Goal: Information Seeking & Learning: Learn about a topic

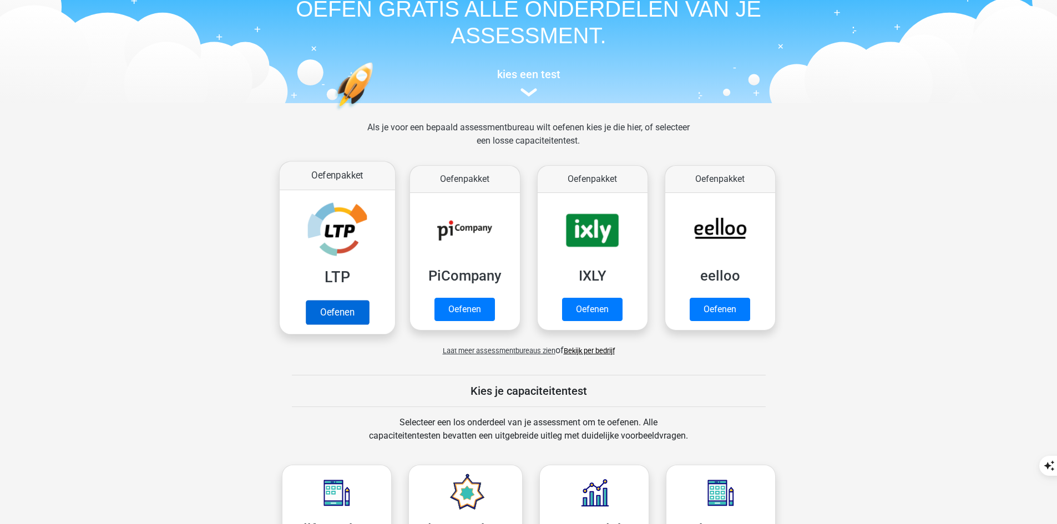
scroll to position [55, 0]
click at [359, 300] on link "Oefenen" at bounding box center [336, 312] width 63 height 24
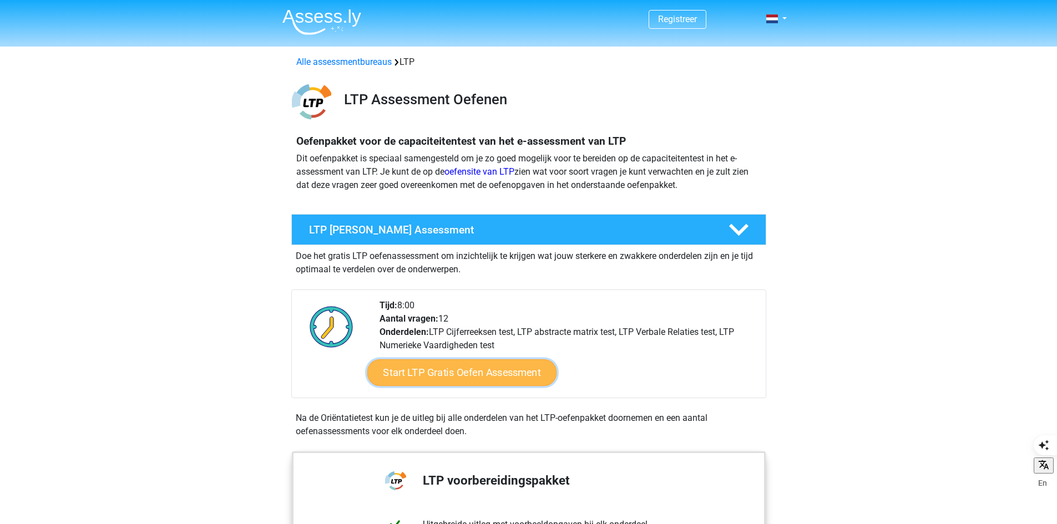
click at [472, 379] on link "Start LTP Gratis Oefen Assessment" at bounding box center [462, 373] width 190 height 27
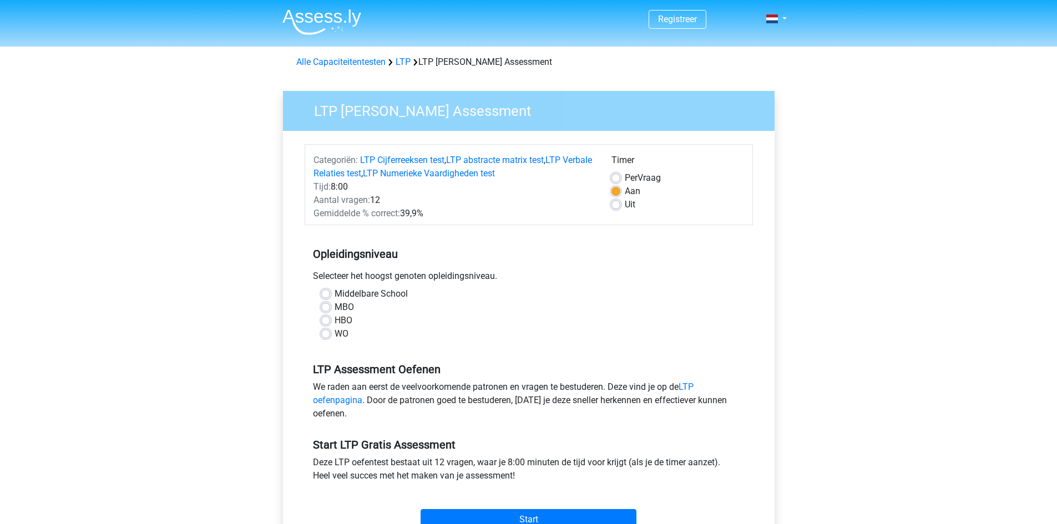
click at [345, 333] on label "WO" at bounding box center [342, 333] width 14 height 13
click at [330, 333] on input "WO" at bounding box center [325, 332] width 9 height 11
radio input "true"
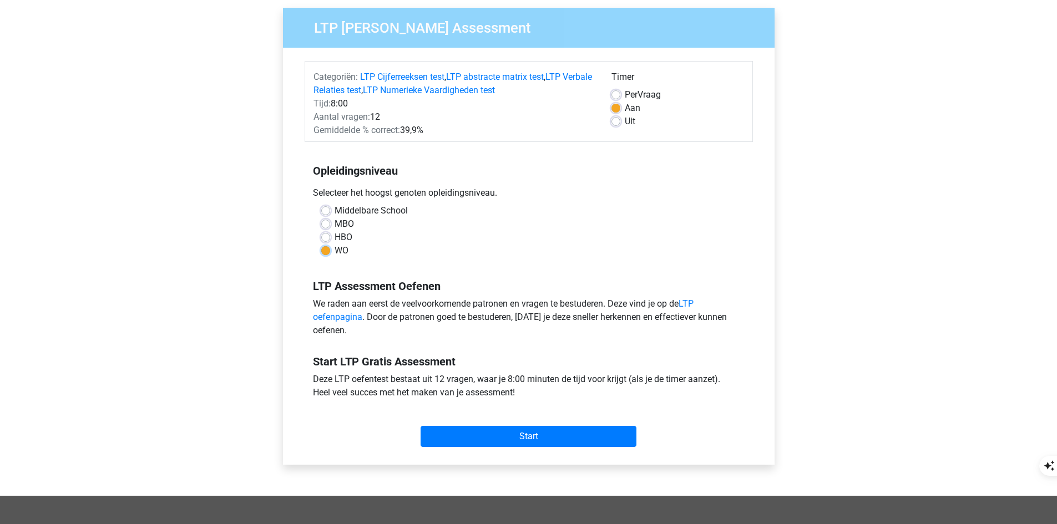
scroll to position [111, 0]
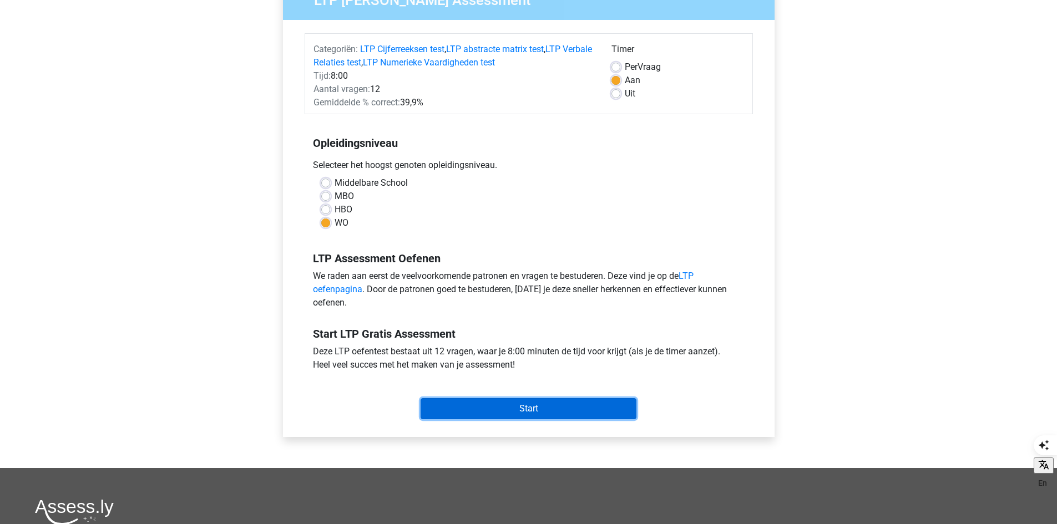
click at [458, 409] on input "Start" at bounding box center [529, 408] width 216 height 21
